Goal: Information Seeking & Learning: Find specific fact

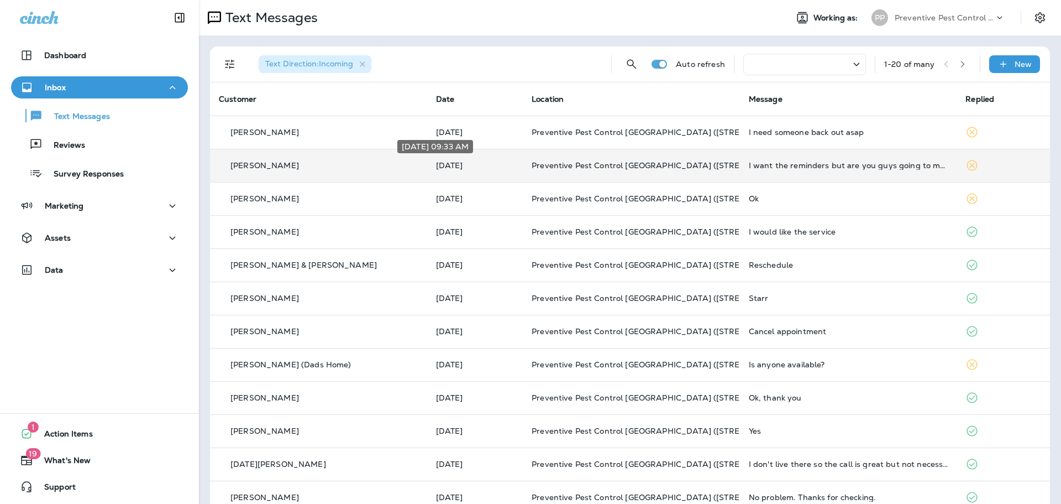
click at [492, 162] on p "[DATE]" at bounding box center [475, 165] width 78 height 9
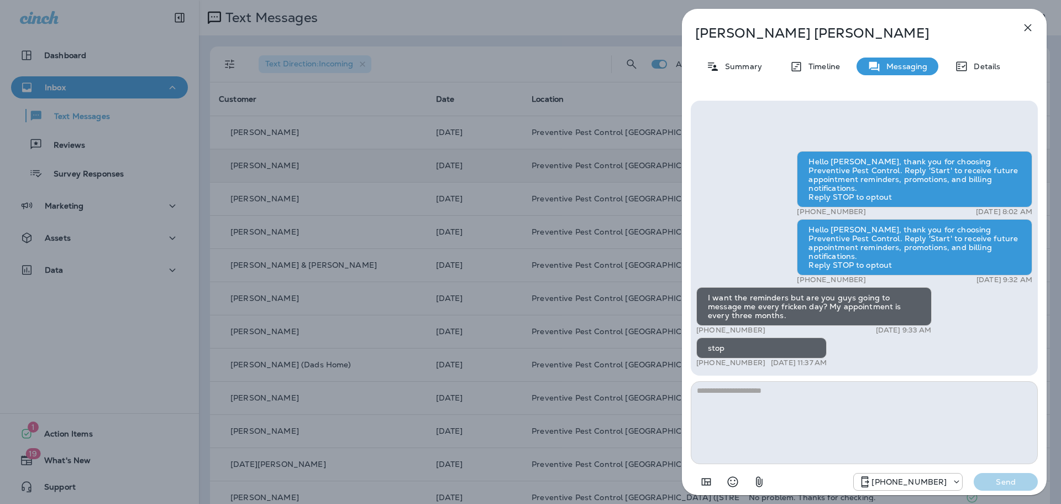
click at [616, 100] on div "[PERSON_NAME] Summary Timeline Messaging Details Hello [PERSON_NAME], thank you…" at bounding box center [530, 252] width 1061 height 504
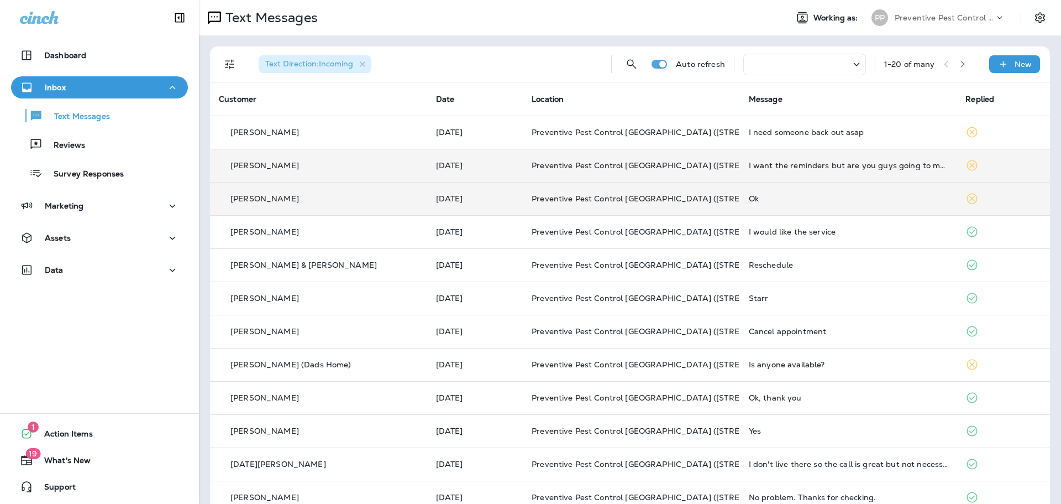
click at [301, 198] on div "[PERSON_NAME]" at bounding box center [319, 199] width 200 height 12
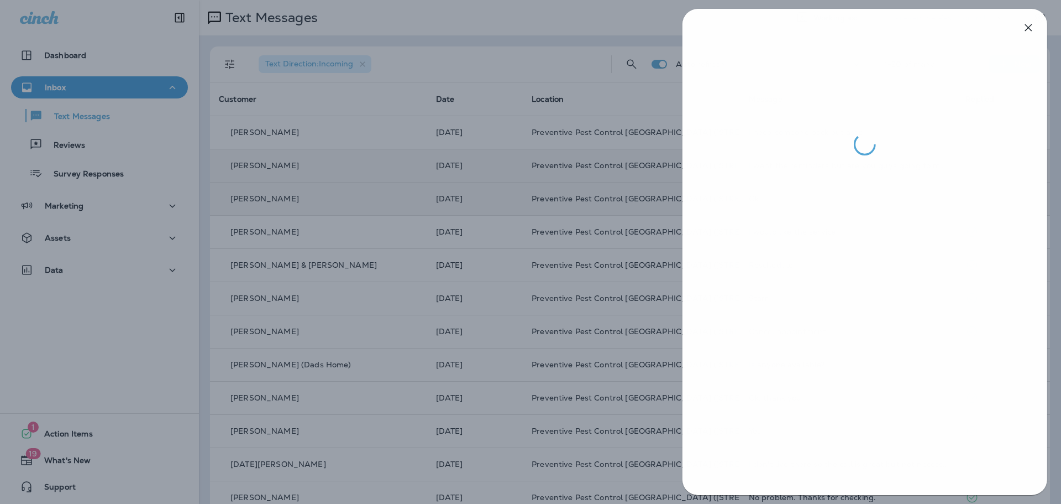
click at [301, 198] on div at bounding box center [531, 252] width 1061 height 504
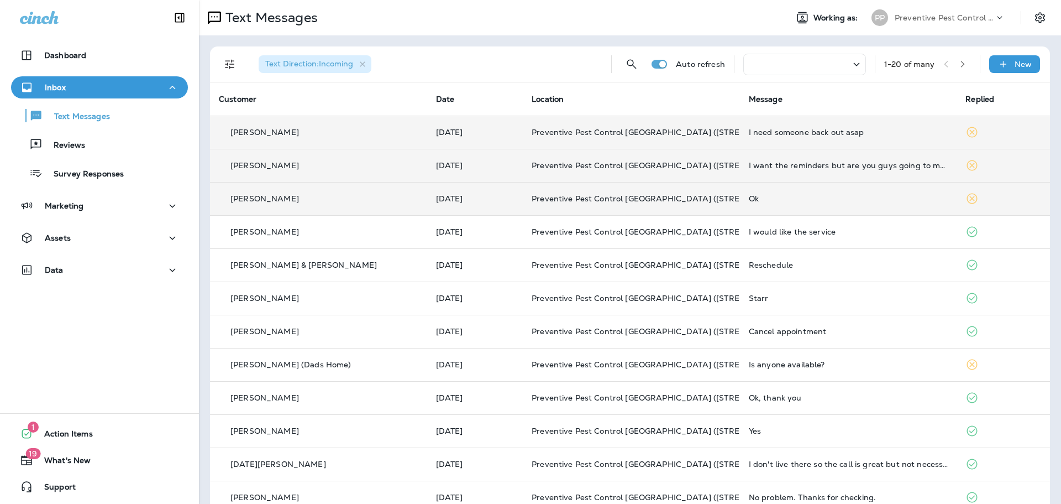
click at [320, 134] on div "[PERSON_NAME]" at bounding box center [319, 133] width 200 height 12
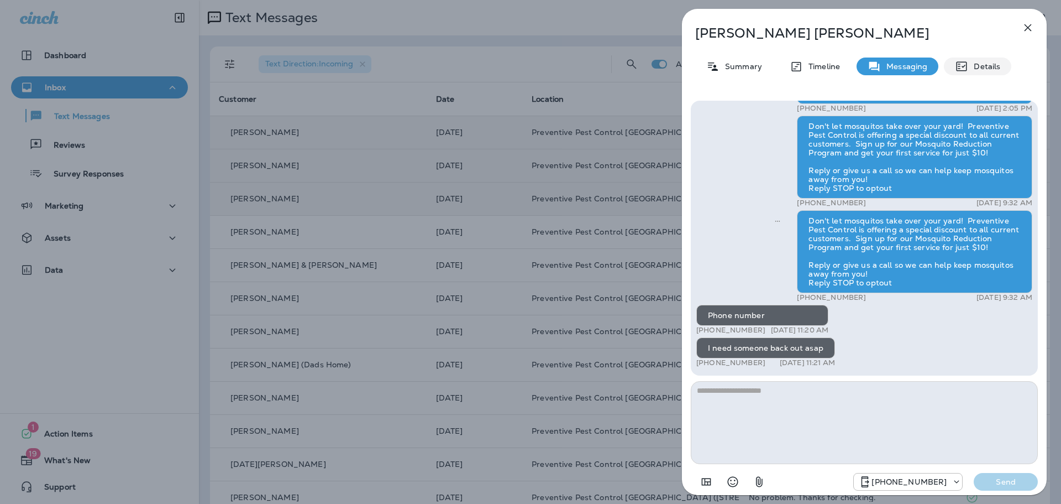
click at [987, 62] on p "Details" at bounding box center [984, 66] width 32 height 9
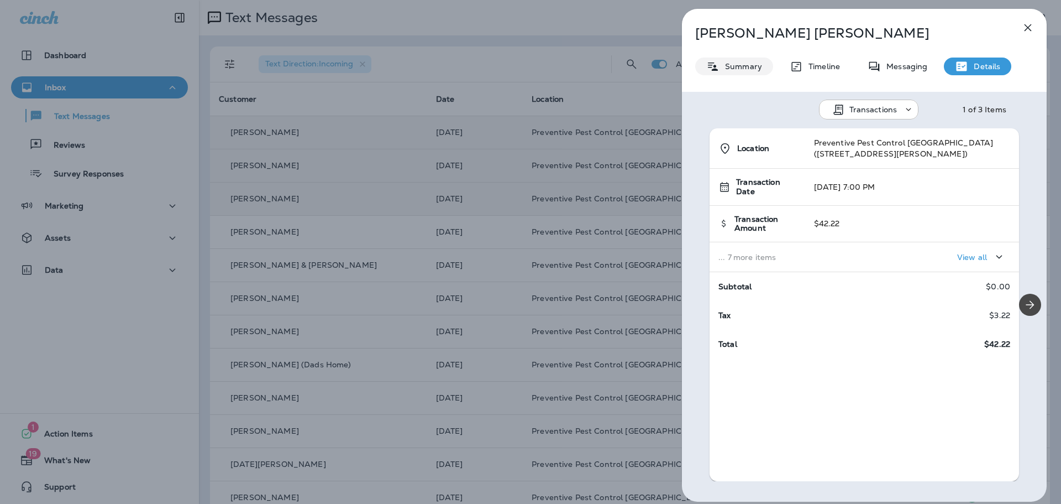
click at [733, 61] on div "Summary" at bounding box center [734, 66] width 78 height 18
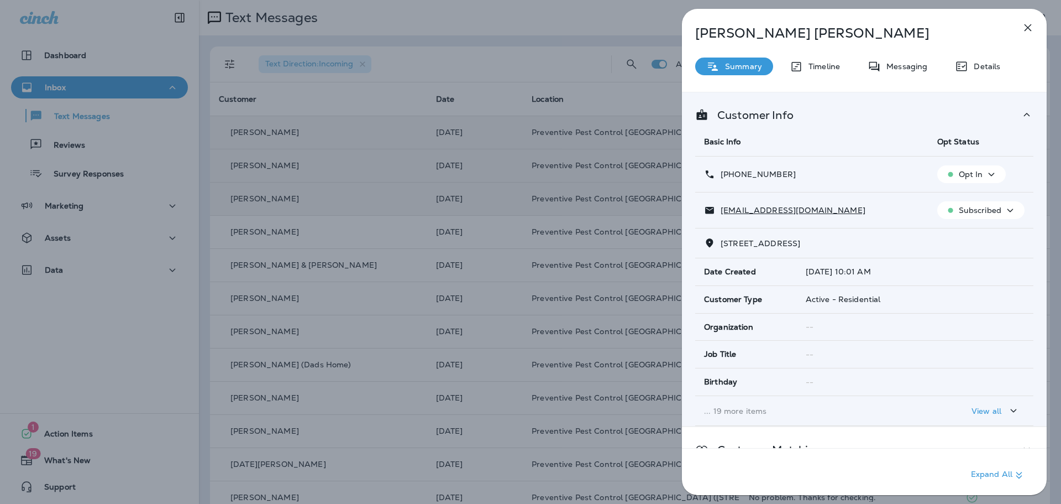
click at [983, 72] on div "Details" at bounding box center [977, 66] width 67 height 18
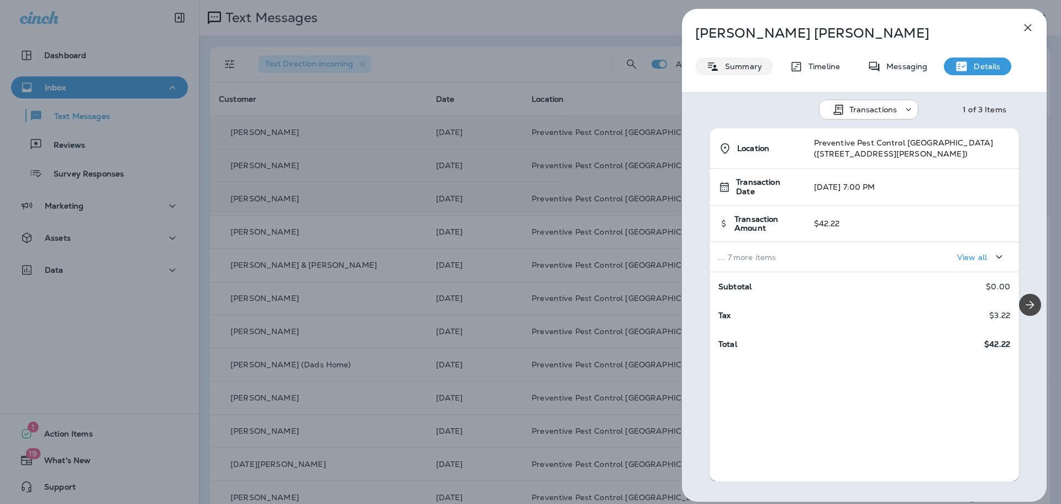
click at [718, 61] on icon at bounding box center [712, 67] width 13 height 14
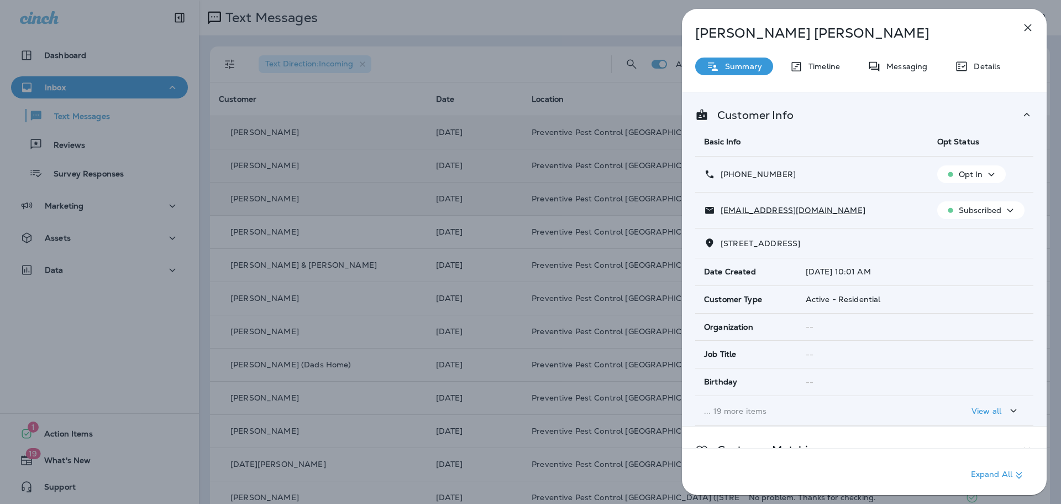
click at [762, 240] on span "[STREET_ADDRESS]" at bounding box center [761, 243] width 80 height 10
click at [761, 241] on span "[STREET_ADDRESS]" at bounding box center [761, 243] width 80 height 10
click at [761, 242] on span "[STREET_ADDRESS]" at bounding box center [761, 243] width 80 height 10
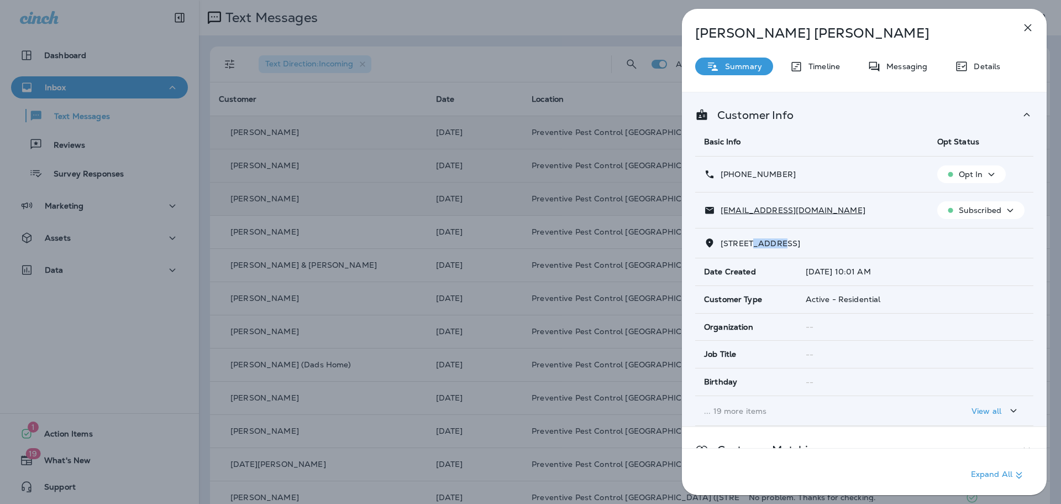
click at [761, 242] on span "[STREET_ADDRESS]" at bounding box center [761, 243] width 80 height 10
click at [761, 243] on span "[STREET_ADDRESS]" at bounding box center [761, 243] width 80 height 10
